Goal: Information Seeking & Learning: Learn about a topic

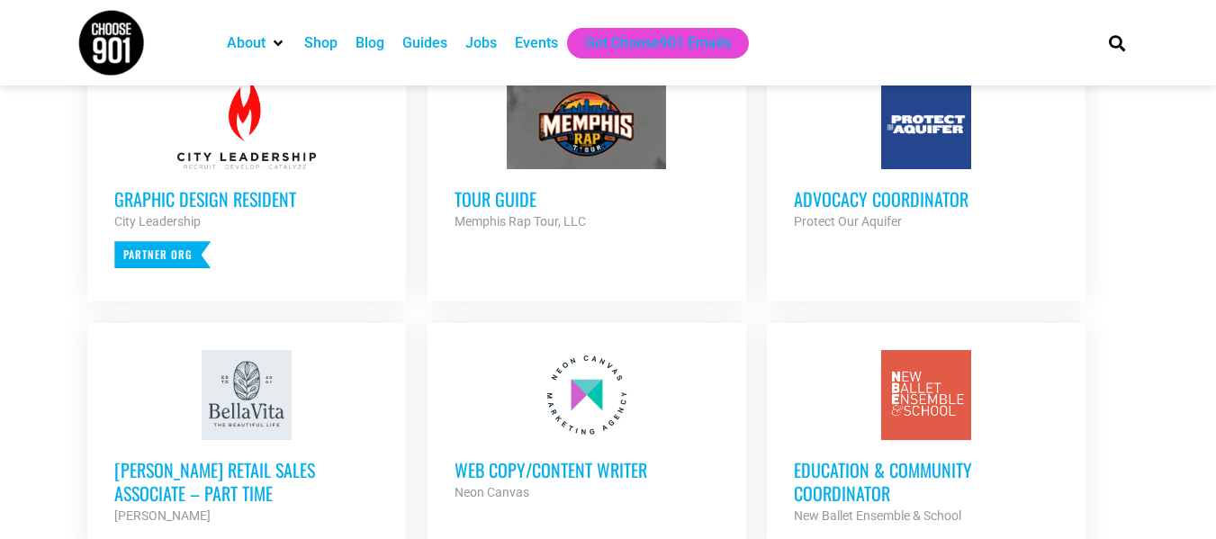
scroll to position [804, 0]
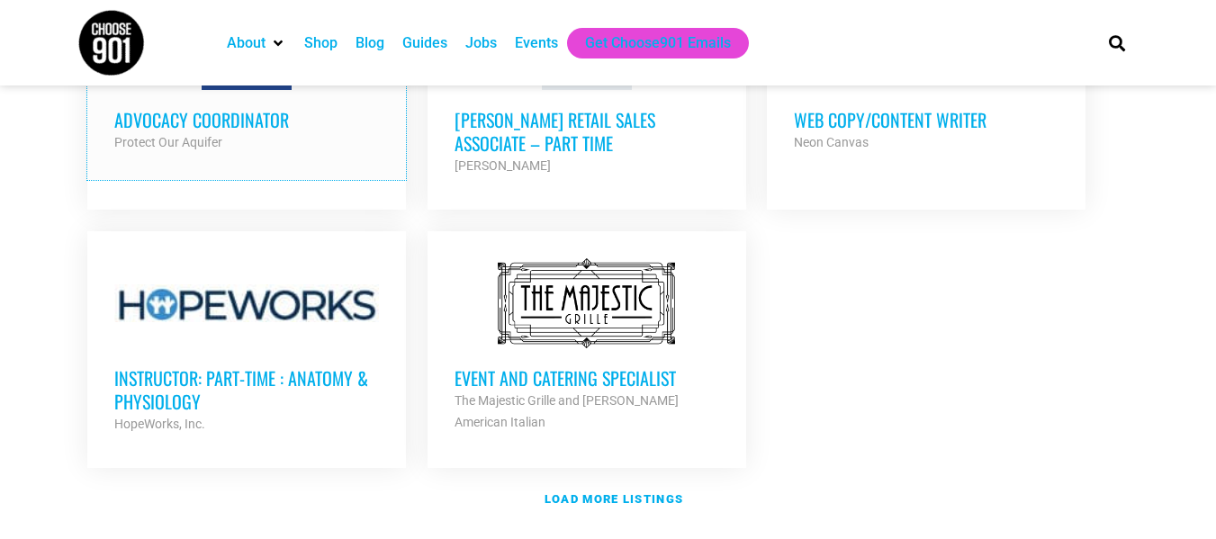
scroll to position [2132, 0]
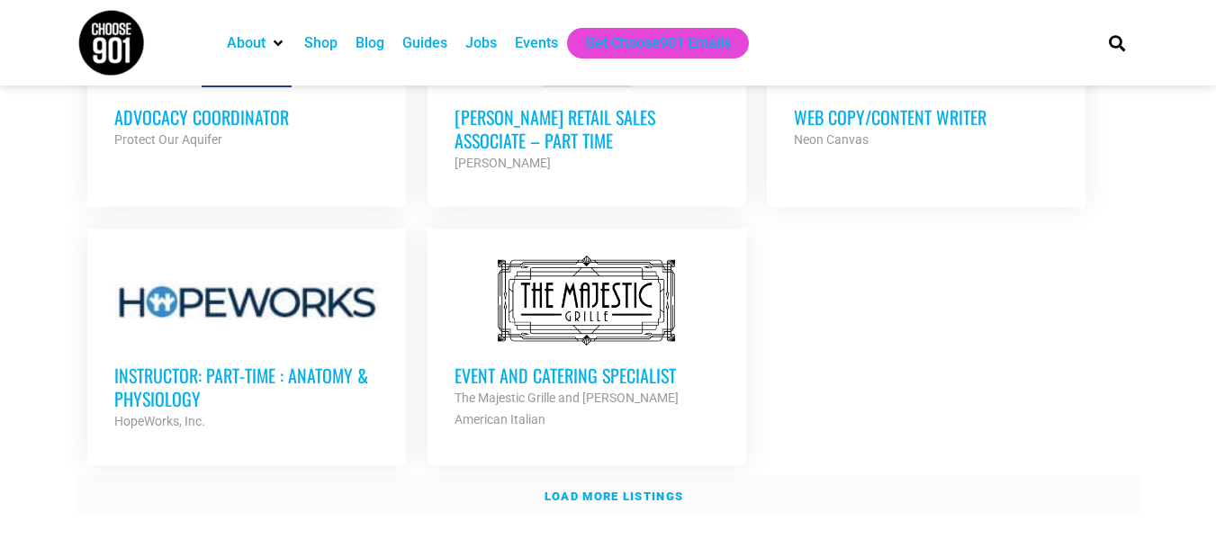
click at [579, 490] on strong "Load more listings" at bounding box center [614, 497] width 139 height 14
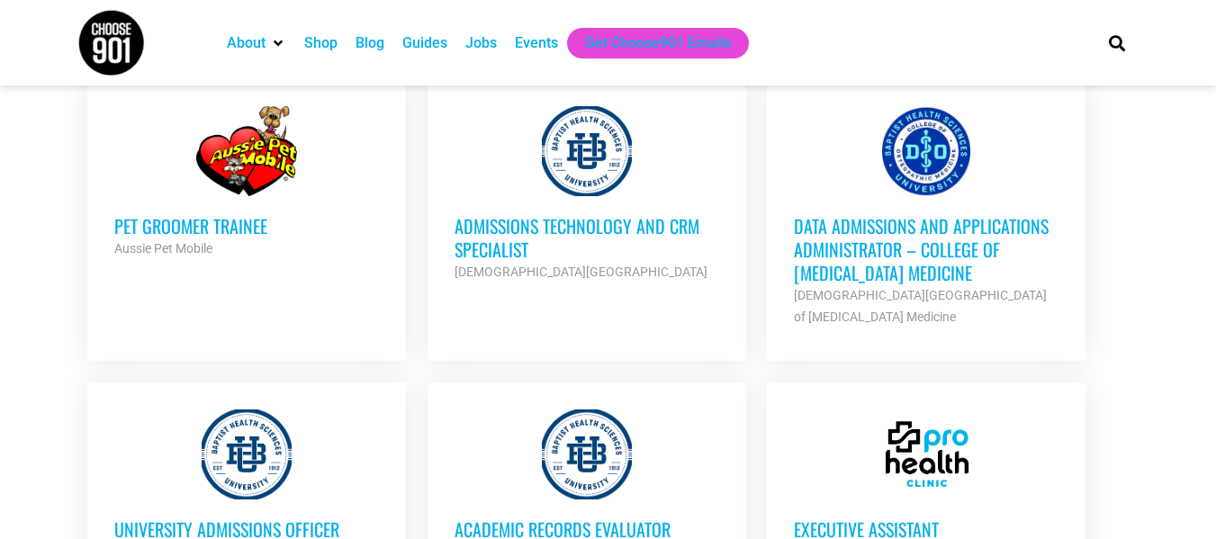
scroll to position [3291, 0]
click at [806, 229] on h3 "Data Admissions and Applications Administrator – College of [MEDICAL_DATA] Medi…" at bounding box center [926, 248] width 265 height 70
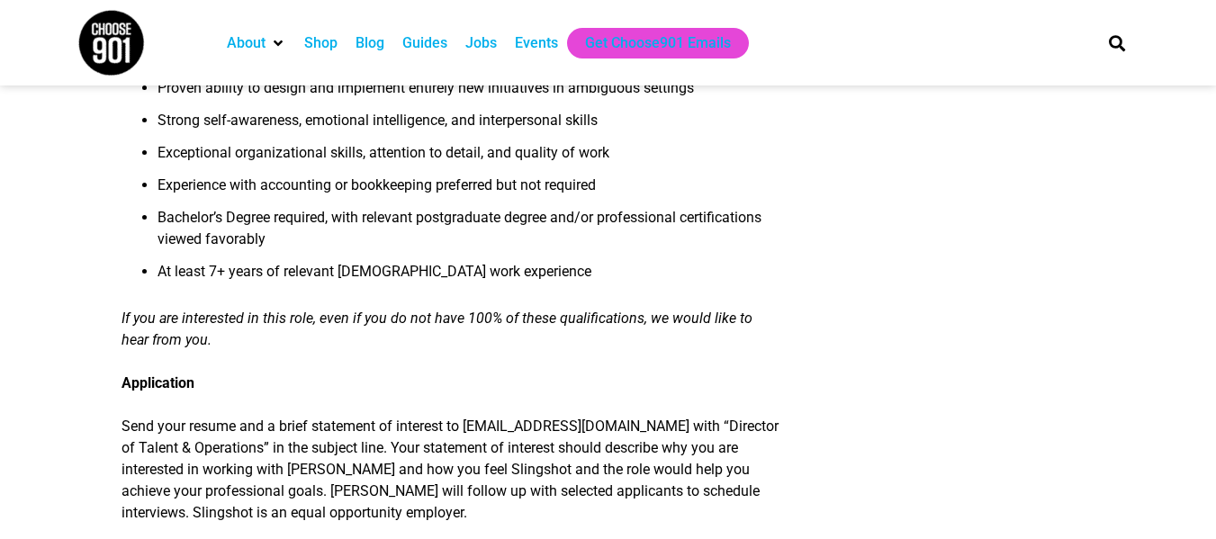
scroll to position [1706, 0]
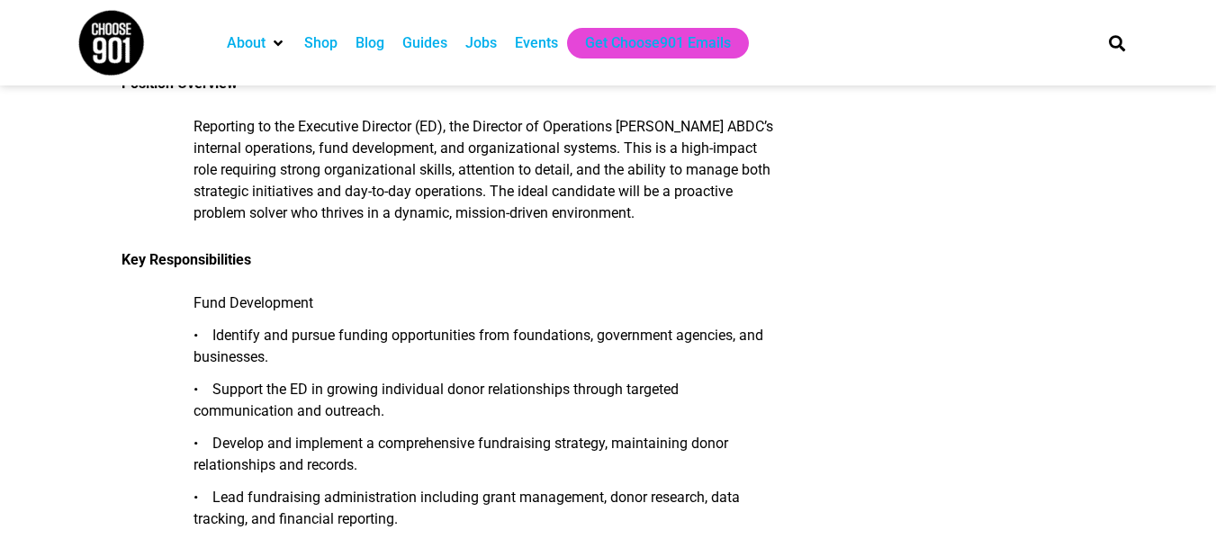
scroll to position [586, 0]
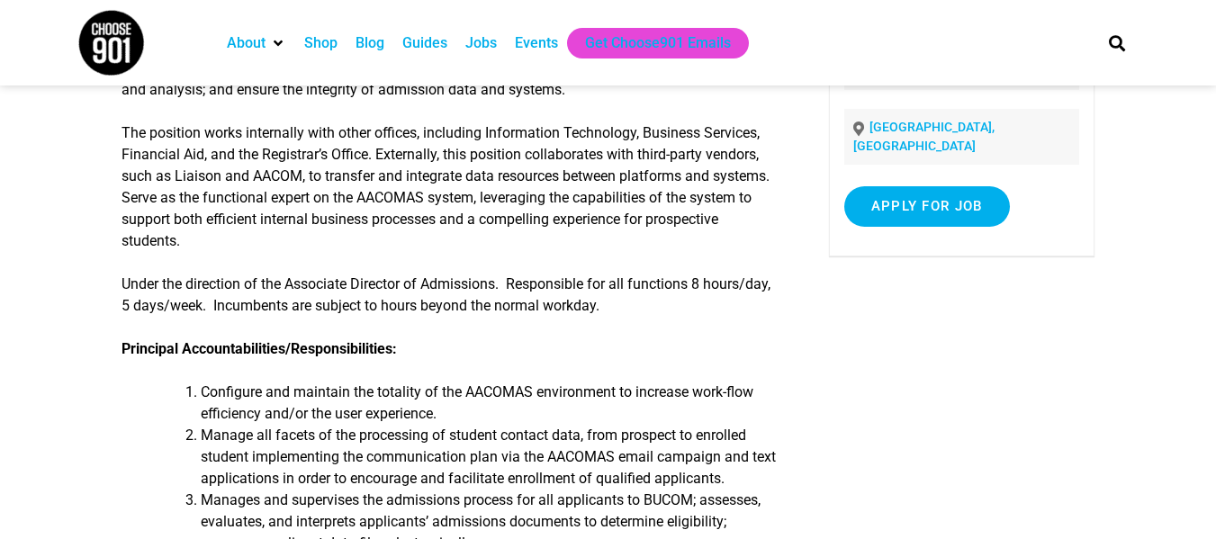
scroll to position [316, 0]
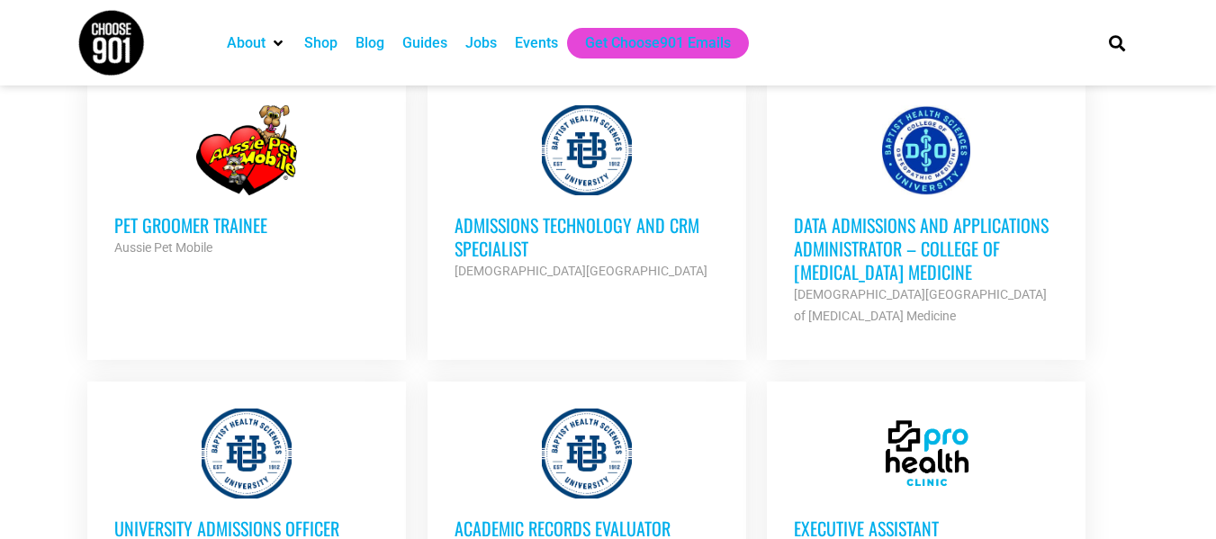
click at [213, 431] on div at bounding box center [246, 454] width 265 height 90
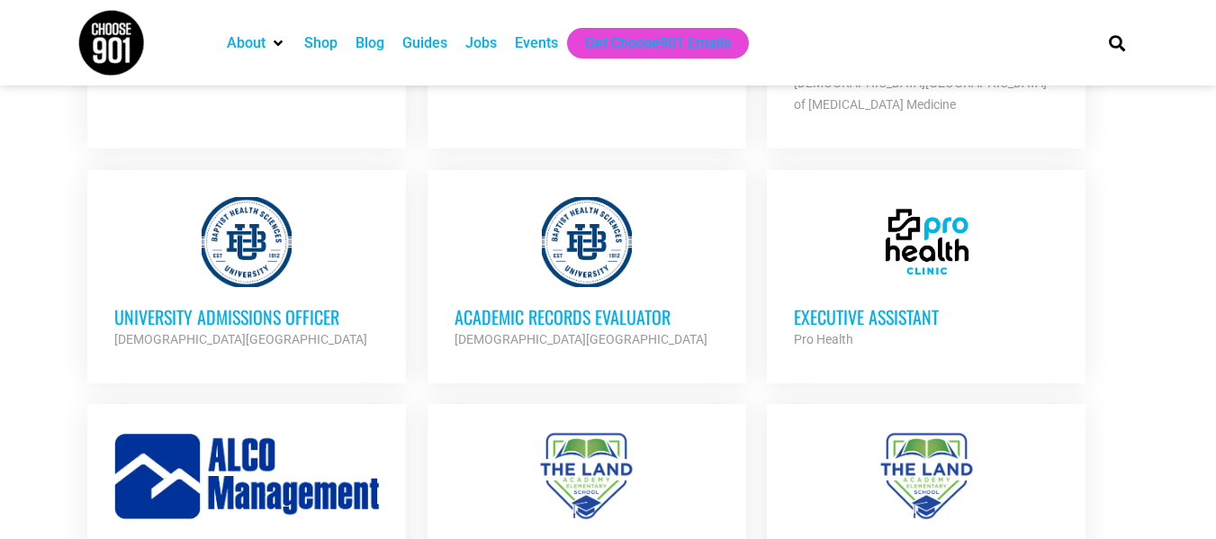
scroll to position [3505, 0]
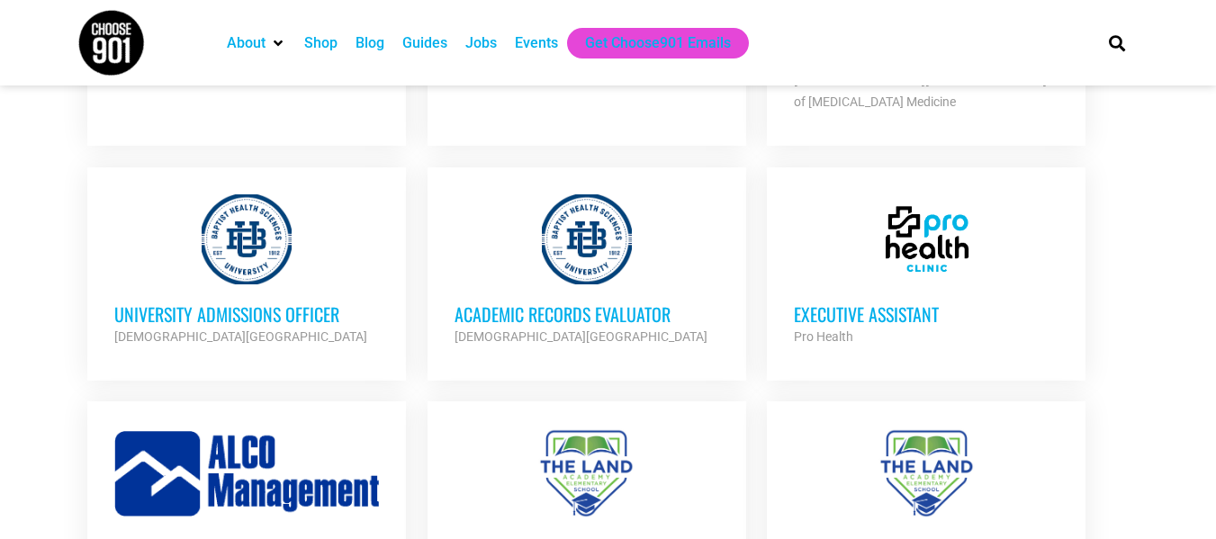
click at [851, 302] on h3 "Executive Assistant" at bounding box center [926, 313] width 265 height 23
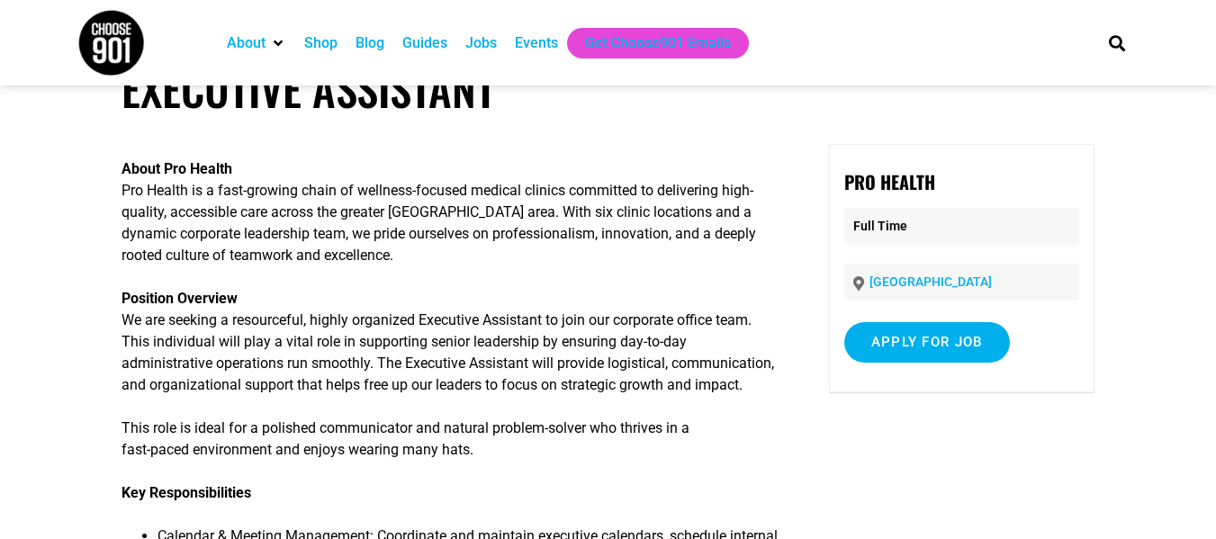
scroll to position [52, 0]
